Goal: Information Seeking & Learning: Check status

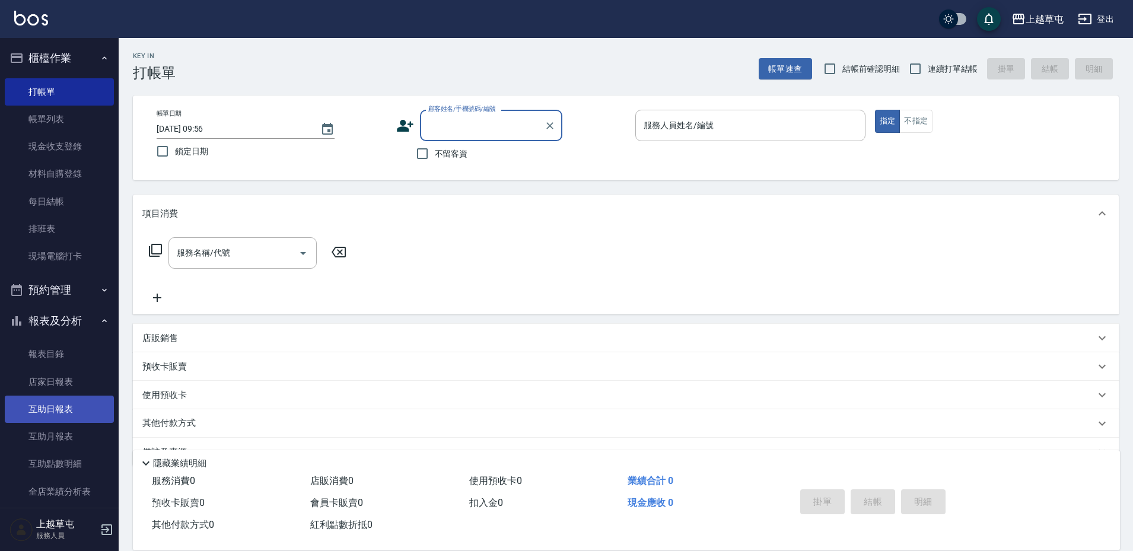
click at [57, 409] on link "互助日報表" at bounding box center [59, 409] width 109 height 27
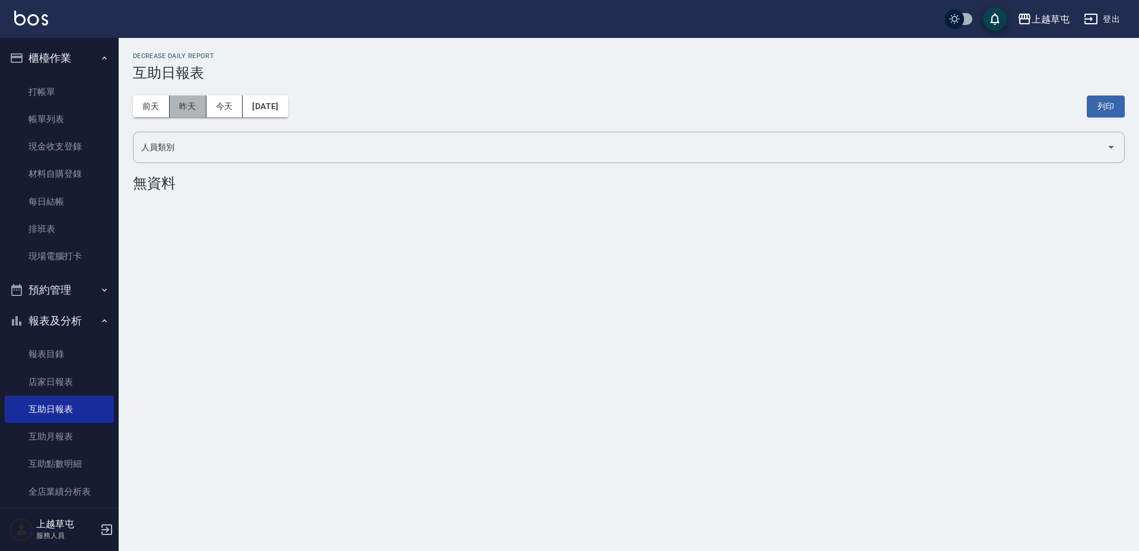
click at [203, 107] on button "昨天" at bounding box center [188, 107] width 37 height 22
click at [215, 107] on button "今天" at bounding box center [225, 107] width 37 height 22
click at [199, 107] on button "昨天" at bounding box center [188, 107] width 37 height 22
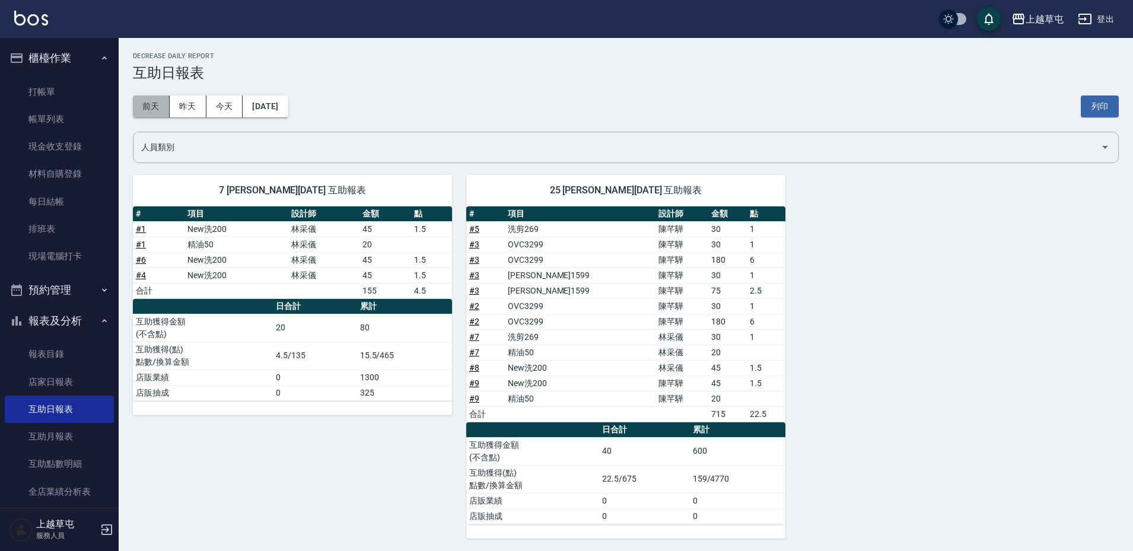
click at [156, 107] on button "前天" at bounding box center [151, 107] width 37 height 22
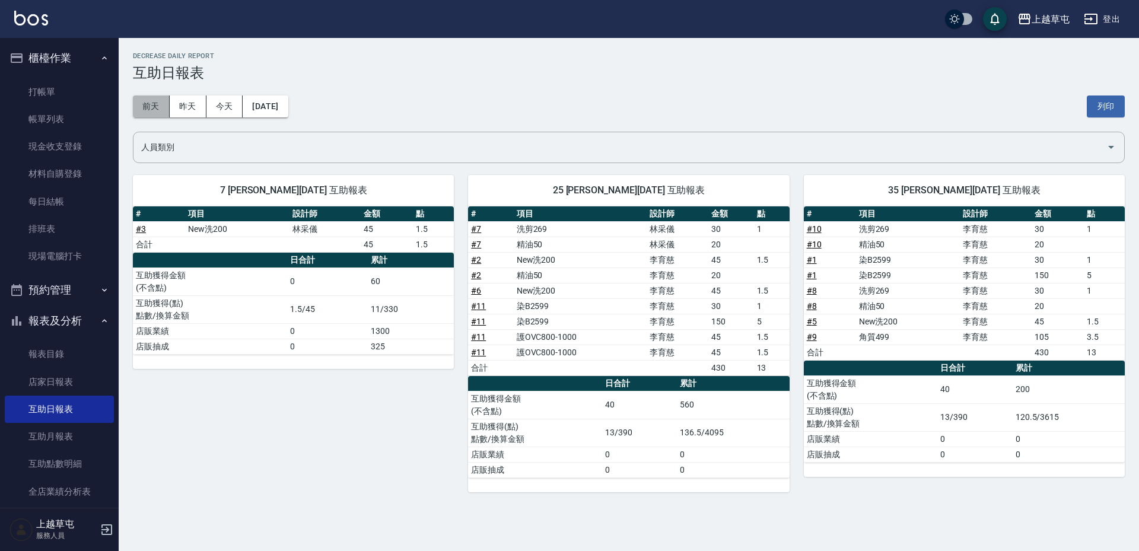
click at [160, 111] on button "前天" at bounding box center [151, 107] width 37 height 22
click at [31, 436] on link "互助月報表" at bounding box center [59, 436] width 109 height 27
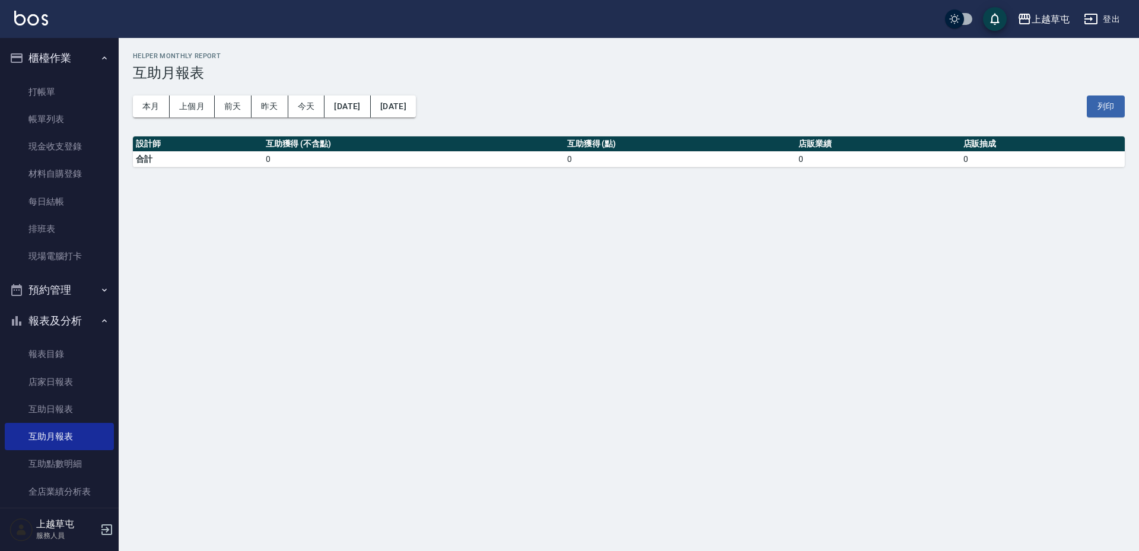
click at [467, 107] on div "本月 上個月 [DATE] [DATE] [DATE] [DATE] [DATE] 列印" at bounding box center [629, 106] width 992 height 50
click at [408, 103] on button "[DATE]" at bounding box center [393, 107] width 45 height 22
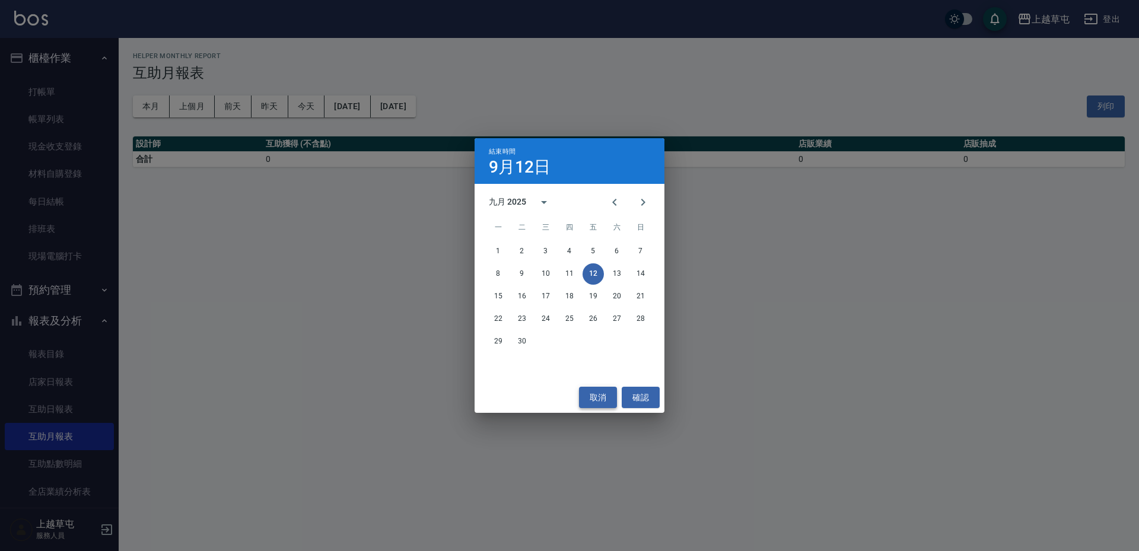
click at [599, 392] on button "取消" at bounding box center [598, 398] width 38 height 22
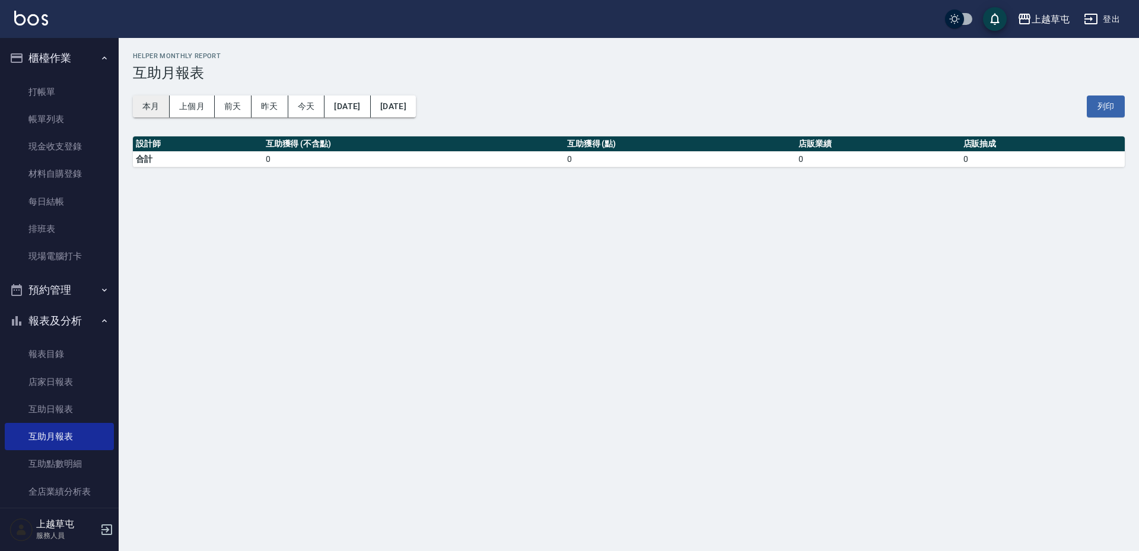
click at [154, 104] on button "本月" at bounding box center [151, 107] width 37 height 22
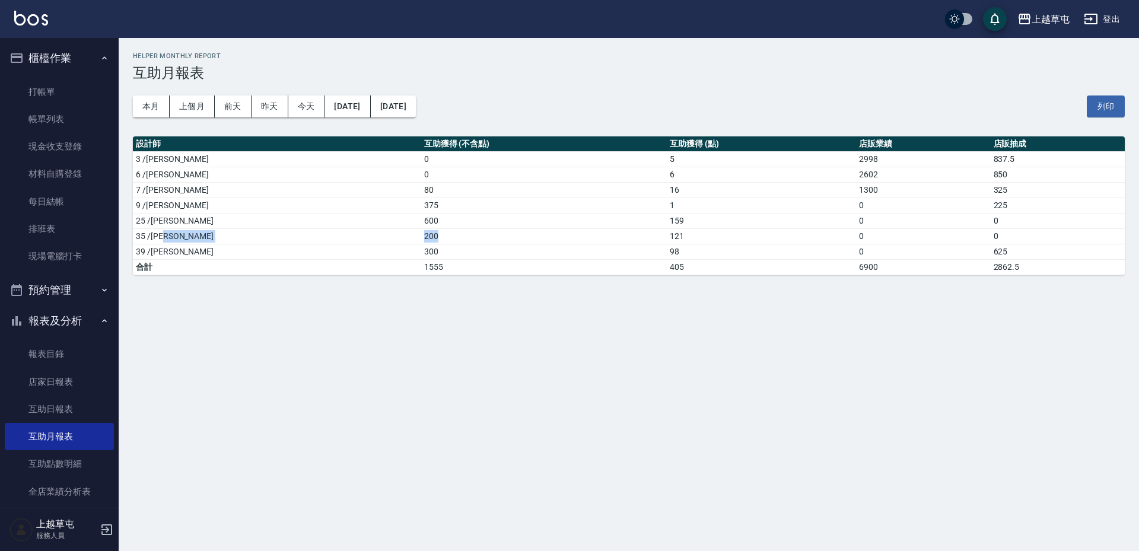
drag, startPoint x: 275, startPoint y: 236, endPoint x: 331, endPoint y: 244, distance: 56.5
click at [334, 242] on tr "35 /[PERSON_NAME]200 121 0 0" at bounding box center [629, 235] width 992 height 15
click at [667, 240] on td "121" at bounding box center [761, 235] width 189 height 15
drag, startPoint x: 605, startPoint y: 234, endPoint x: 615, endPoint y: 236, distance: 10.2
click at [667, 235] on td "121" at bounding box center [761, 235] width 189 height 15
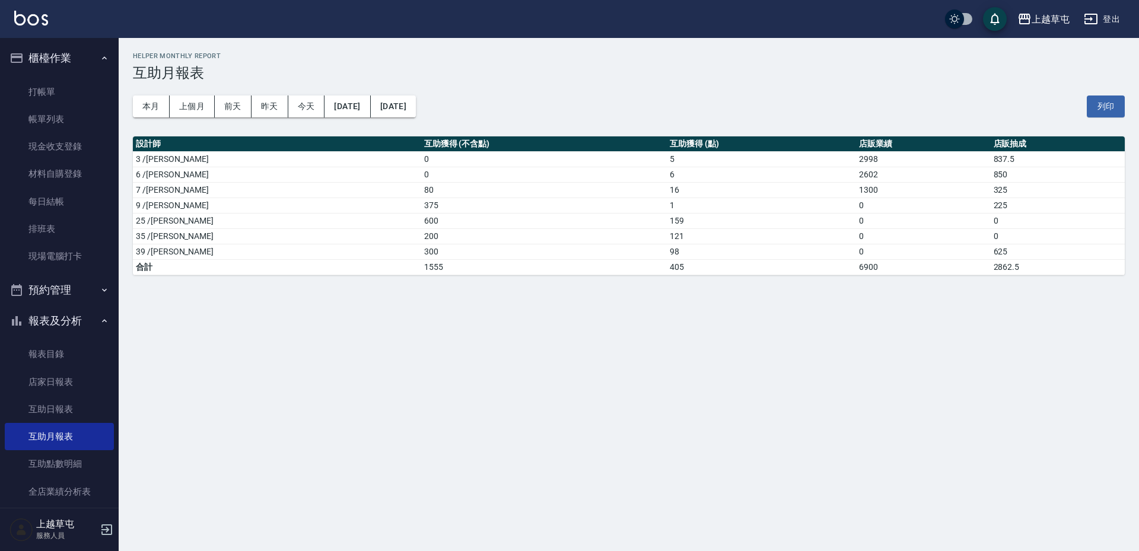
click at [667, 236] on td "121" at bounding box center [761, 235] width 189 height 15
drag, startPoint x: 598, startPoint y: 236, endPoint x: 631, endPoint y: 235, distance: 33.8
click at [667, 233] on td "121" at bounding box center [761, 235] width 189 height 15
click at [667, 236] on td "121" at bounding box center [761, 235] width 189 height 15
drag, startPoint x: 598, startPoint y: 223, endPoint x: 636, endPoint y: 235, distance: 39.2
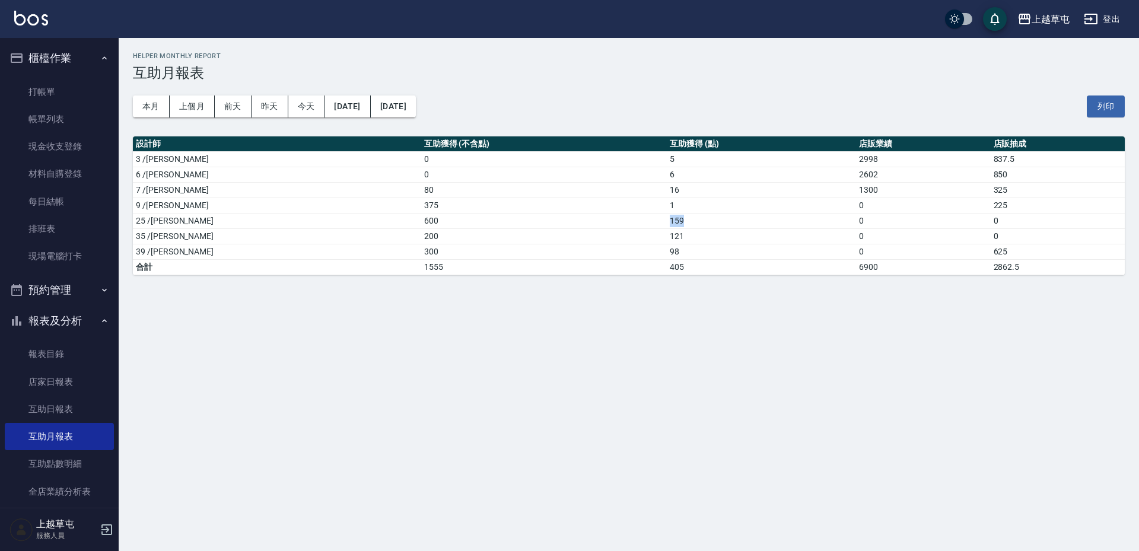
click at [667, 221] on td "159" at bounding box center [761, 220] width 189 height 15
drag, startPoint x: 601, startPoint y: 250, endPoint x: 623, endPoint y: 250, distance: 22.5
click at [667, 250] on td "98" at bounding box center [761, 251] width 189 height 15
drag, startPoint x: 606, startPoint y: 250, endPoint x: 617, endPoint y: 250, distance: 11.3
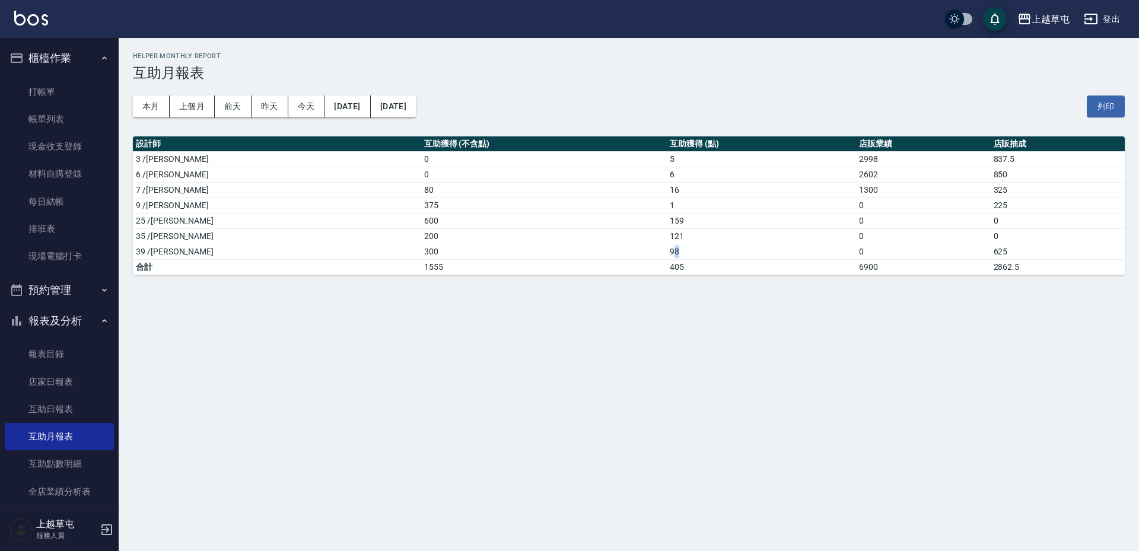
click at [667, 250] on td "98" at bounding box center [761, 251] width 189 height 15
drag, startPoint x: 600, startPoint y: 250, endPoint x: 630, endPoint y: 250, distance: 30.3
click at [667, 250] on td "98" at bounding box center [761, 251] width 189 height 15
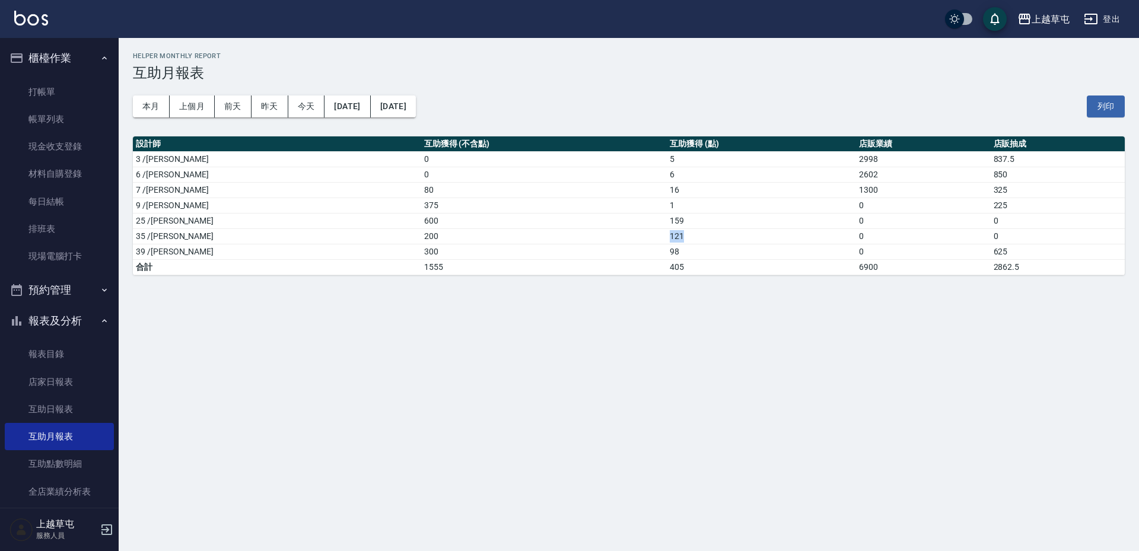
drag, startPoint x: 595, startPoint y: 240, endPoint x: 632, endPoint y: 237, distance: 36.9
click at [632, 237] on tr "35 /[PERSON_NAME]200 121 0 0" at bounding box center [629, 235] width 992 height 15
click at [667, 237] on td "121" at bounding box center [761, 235] width 189 height 15
drag, startPoint x: 596, startPoint y: 221, endPoint x: 663, endPoint y: 219, distance: 67.1
click at [663, 219] on tr "25 /[PERSON_NAME]600 159 0 0" at bounding box center [629, 220] width 992 height 15
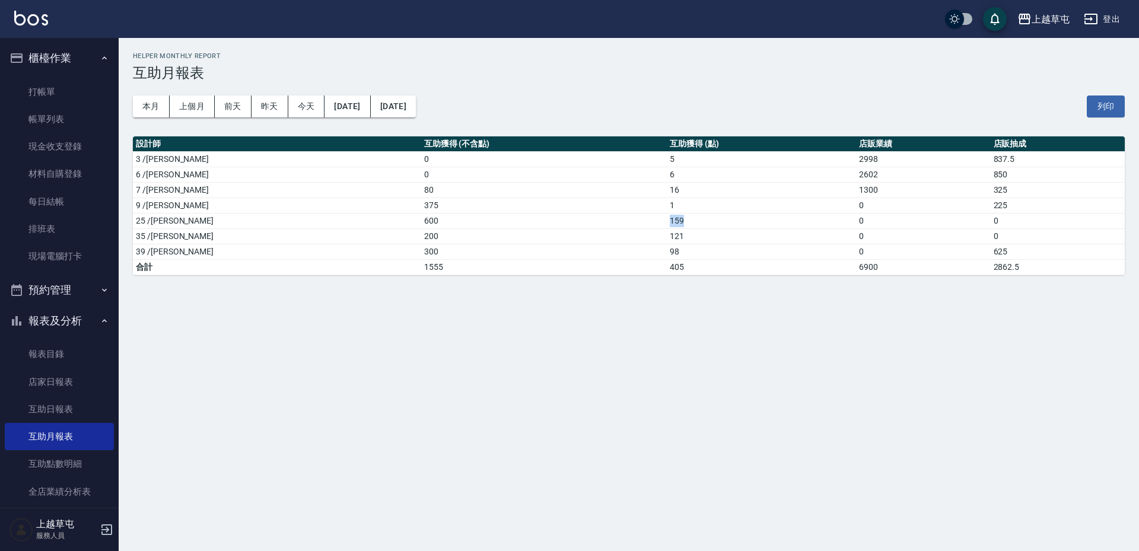
click at [667, 219] on td "159" at bounding box center [761, 220] width 189 height 15
drag, startPoint x: 617, startPoint y: 252, endPoint x: 580, endPoint y: 248, distance: 37.0
click at [580, 248] on tr "39 /[PERSON_NAME]300 98 0 625" at bounding box center [629, 251] width 992 height 15
click at [685, 261] on td "405" at bounding box center [761, 266] width 189 height 15
drag, startPoint x: 973, startPoint y: 253, endPoint x: 998, endPoint y: 250, distance: 25.7
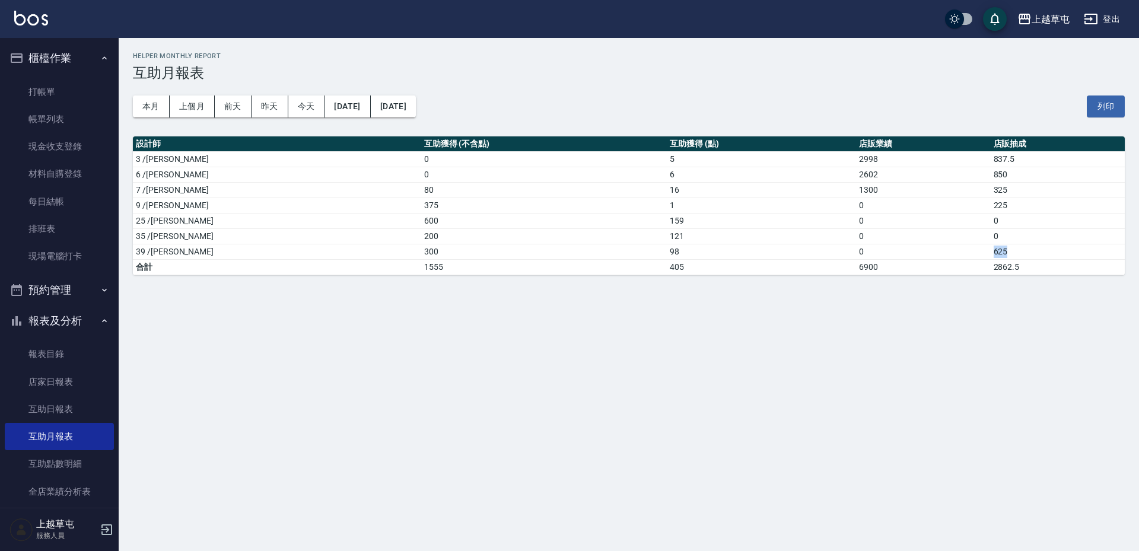
click at [998, 250] on td "625" at bounding box center [1058, 251] width 135 height 15
click at [991, 256] on td "625" at bounding box center [1058, 251] width 135 height 15
drag, startPoint x: 968, startPoint y: 255, endPoint x: 994, endPoint y: 255, distance: 26.1
click at [994, 255] on tr "39 /[PERSON_NAME]300 98 0 625" at bounding box center [629, 251] width 992 height 15
click at [991, 254] on td "625" at bounding box center [1058, 251] width 135 height 15
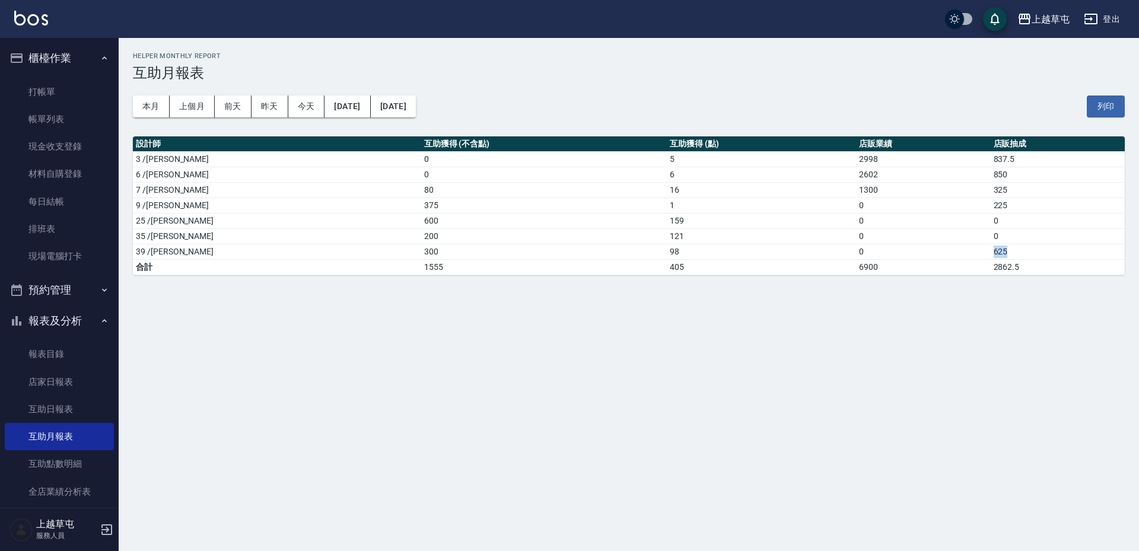
drag, startPoint x: 975, startPoint y: 253, endPoint x: 998, endPoint y: 253, distance: 23.2
click at [998, 253] on td "625" at bounding box center [1058, 251] width 135 height 15
drag, startPoint x: 971, startPoint y: 255, endPoint x: 984, endPoint y: 177, distance: 78.2
click at [998, 253] on td "625" at bounding box center [1058, 251] width 135 height 15
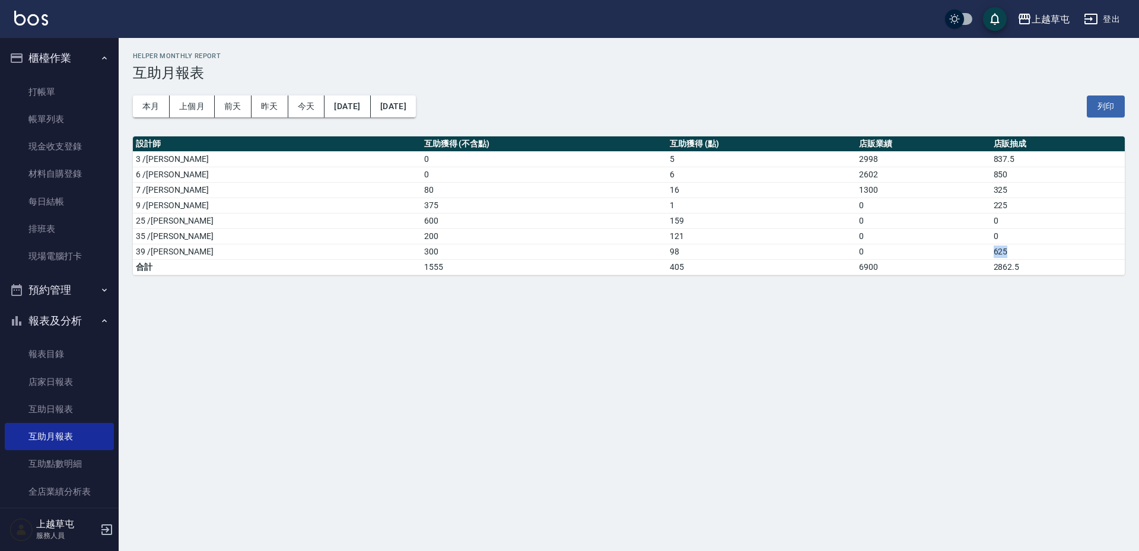
click at [991, 249] on td "625" at bounding box center [1058, 251] width 135 height 15
drag, startPoint x: 970, startPoint y: 252, endPoint x: 982, endPoint y: 252, distance: 12.5
click at [991, 252] on td "625" at bounding box center [1058, 251] width 135 height 15
drag, startPoint x: 967, startPoint y: 251, endPoint x: 979, endPoint y: 256, distance: 12.8
click at [998, 250] on tr "39 /[PERSON_NAME]300 98 0 625" at bounding box center [629, 251] width 992 height 15
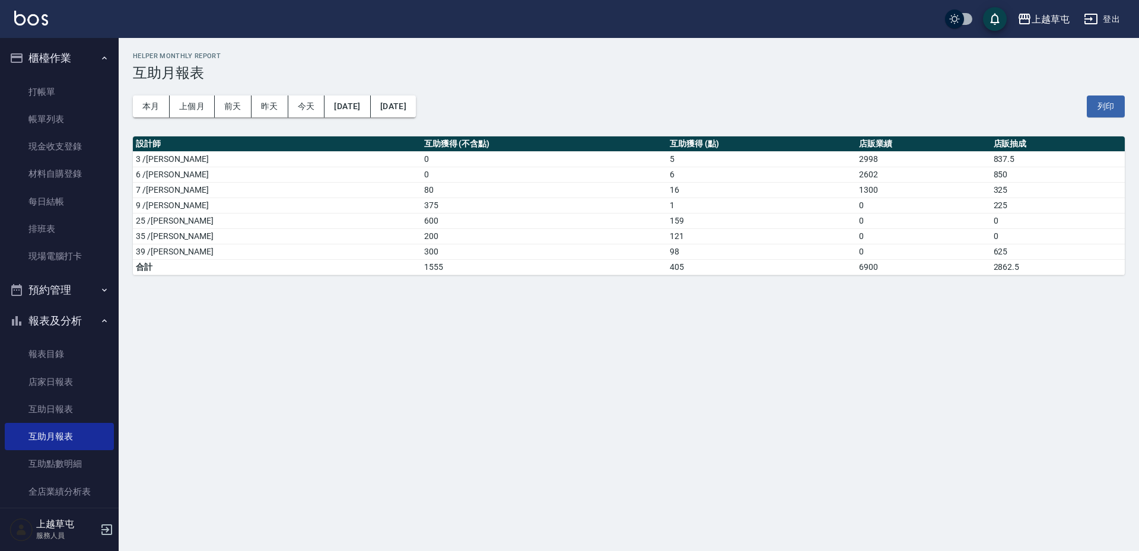
click at [693, 317] on div "[GEOGRAPHIC_DATA] [DATE] - [DATE] 互助月報表 列印時間： [DATE][PHONE_NUMBER]:45 Helper Mo…" at bounding box center [569, 275] width 1139 height 551
drag, startPoint x: 984, startPoint y: 252, endPoint x: 1007, endPoint y: 253, distance: 23.2
click at [1007, 253] on td "625" at bounding box center [1058, 251] width 135 height 15
click at [991, 250] on td "625" at bounding box center [1058, 251] width 135 height 15
drag, startPoint x: 976, startPoint y: 250, endPoint x: 995, endPoint y: 250, distance: 18.4
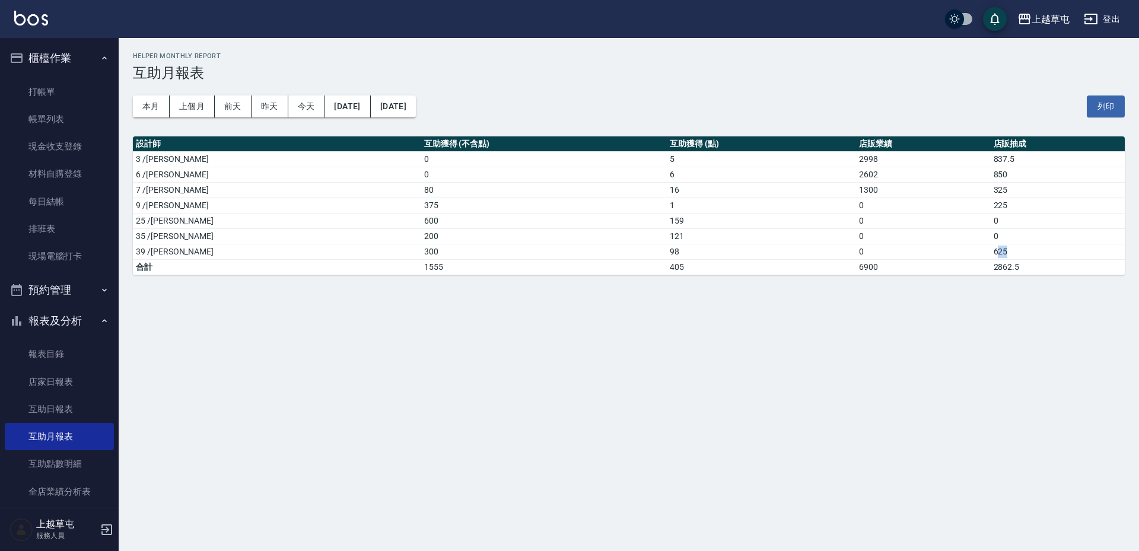
click at [995, 250] on td "625" at bounding box center [1058, 251] width 135 height 15
drag, startPoint x: 974, startPoint y: 251, endPoint x: 995, endPoint y: 250, distance: 20.8
click at [1001, 250] on td "625" at bounding box center [1058, 251] width 135 height 15
click at [873, 359] on div "[GEOGRAPHIC_DATA] [DATE] - [DATE] 互助月報表 列印時間： [DATE][PHONE_NUMBER]:45 Helper Mo…" at bounding box center [569, 275] width 1139 height 551
click at [402, 109] on button "[DATE]" at bounding box center [393, 107] width 45 height 22
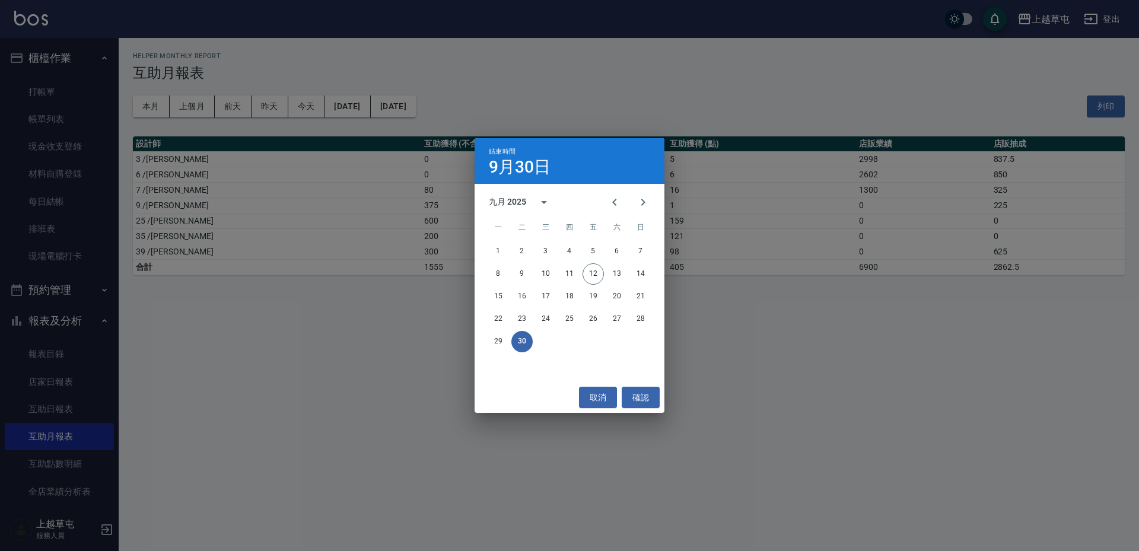
click at [405, 109] on div "結束時間 [DATE] 九月 2025 一 二 三 四 五 六 日 1 2 3 4 5 6 7 8 9 10 11 12 13 14 15 16 17 18 …" at bounding box center [569, 275] width 1139 height 551
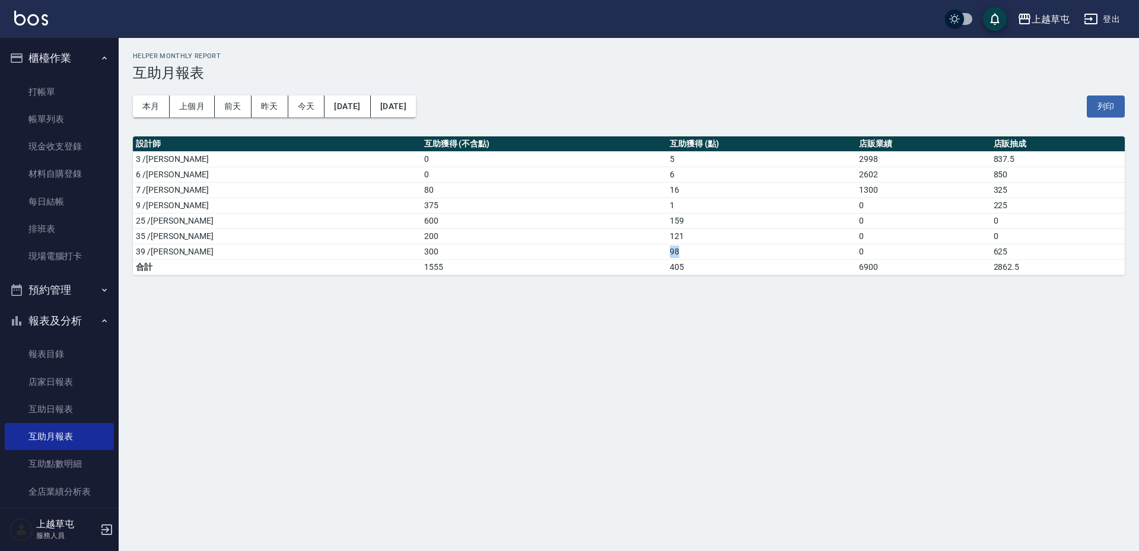
drag, startPoint x: 599, startPoint y: 255, endPoint x: 646, endPoint y: 258, distance: 47.0
click at [667, 258] on td "98" at bounding box center [761, 251] width 189 height 15
click at [641, 275] on div "[GEOGRAPHIC_DATA] [DATE] - [DATE] 互助月報表 列印時間： [DATE][PHONE_NUMBER]:45 Helper Mo…" at bounding box center [629, 164] width 1021 height 252
drag, startPoint x: 583, startPoint y: 242, endPoint x: 648, endPoint y: 255, distance: 66.6
click at [648, 255] on tbody "3 /[PERSON_NAME]0 5 2998 837.5 6 /[PERSON_NAME]0 6 2602 850 7 /[PERSON_NAME]80 …" at bounding box center [629, 212] width 992 height 123
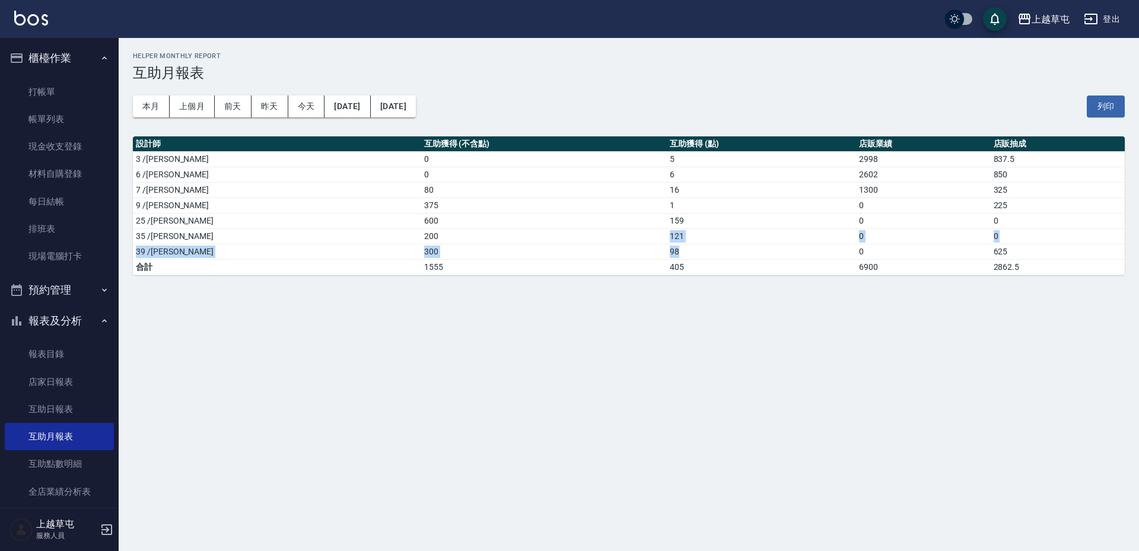
click at [667, 248] on td "98" at bounding box center [761, 251] width 189 height 15
drag, startPoint x: 707, startPoint y: 281, endPoint x: 723, endPoint y: 293, distance: 19.1
click at [709, 282] on div "[GEOGRAPHIC_DATA] [DATE] - [DATE] 互助月報表 列印時間： [DATE][PHONE_NUMBER]:45 Helper Mo…" at bounding box center [629, 164] width 1021 height 252
click at [993, 490] on div "[GEOGRAPHIC_DATA] [DATE] - [DATE] 互助月報表 列印時間： [DATE][PHONE_NUMBER]:45 Helper Mo…" at bounding box center [569, 275] width 1139 height 551
click at [52, 433] on link "互助月報表" at bounding box center [59, 436] width 109 height 27
